Goal: Check status

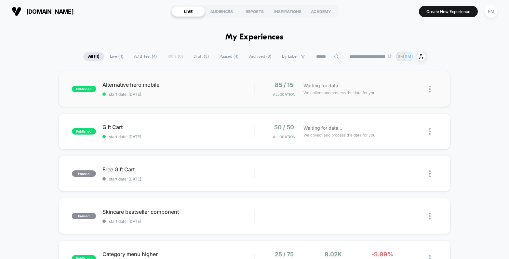
click at [231, 79] on div "published Alternative hero mobile start date: [DATE] 85 / 15 Allocation Waiting…" at bounding box center [255, 89] width 392 height 36
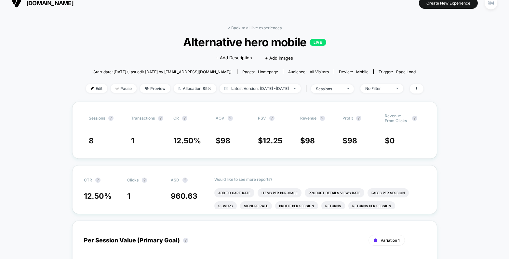
scroll to position [36, 0]
